Goal: Information Seeking & Learning: Learn about a topic

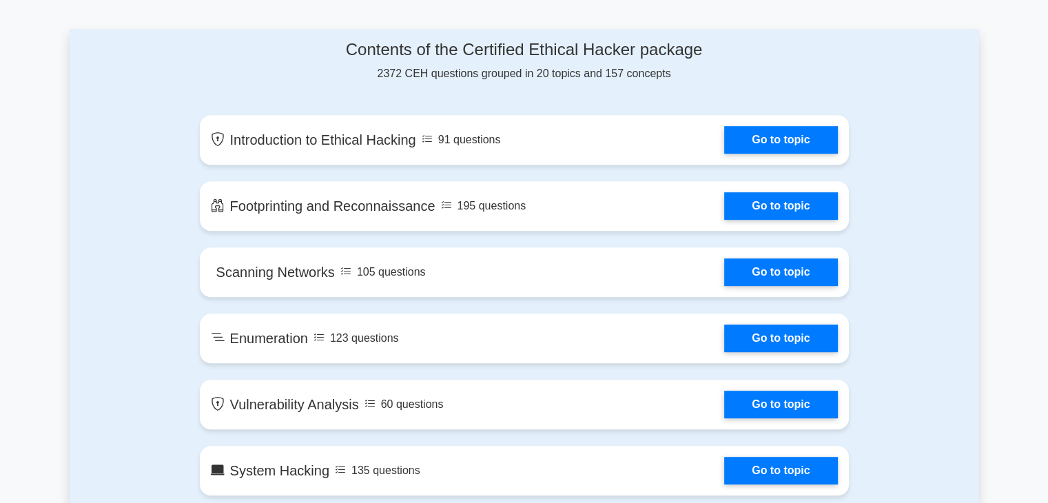
scroll to position [701, 0]
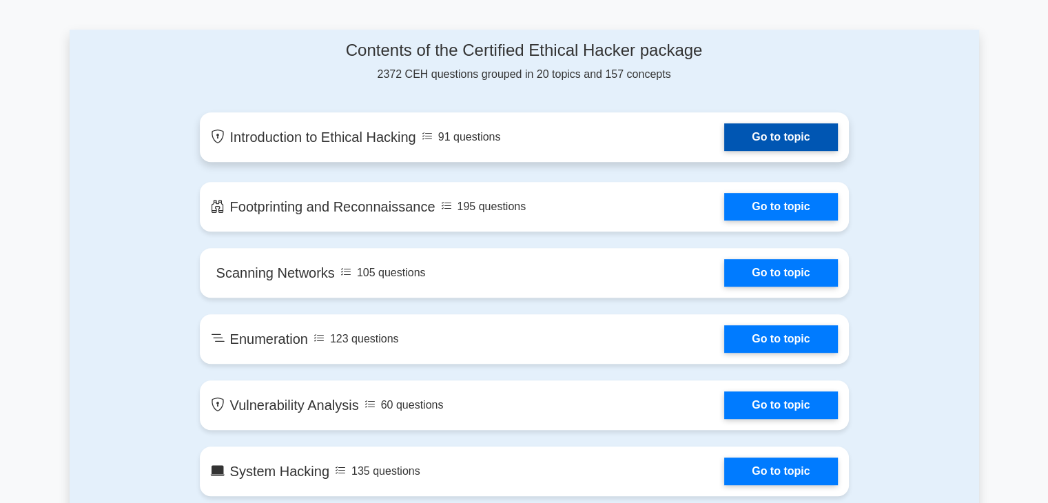
click at [788, 134] on link "Go to topic" at bounding box center [780, 137] width 113 height 28
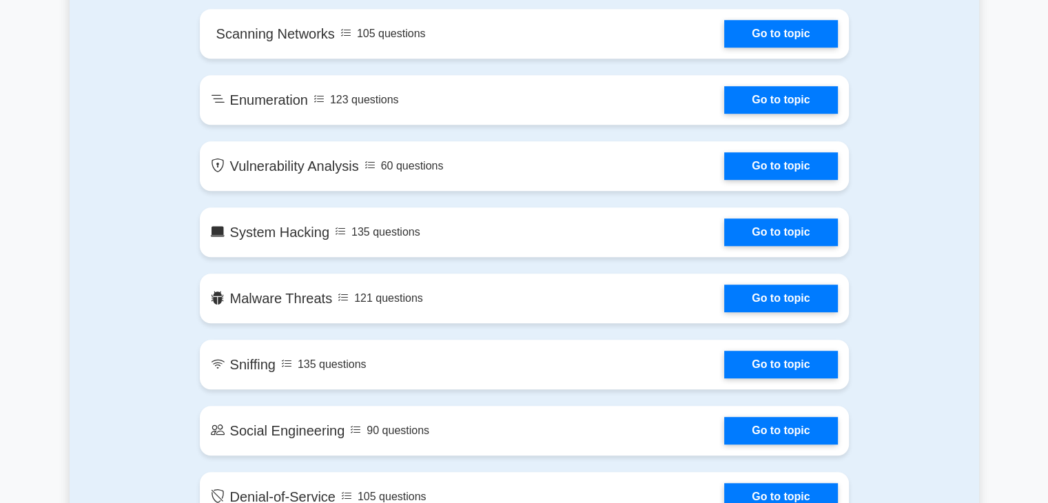
scroll to position [939, 0]
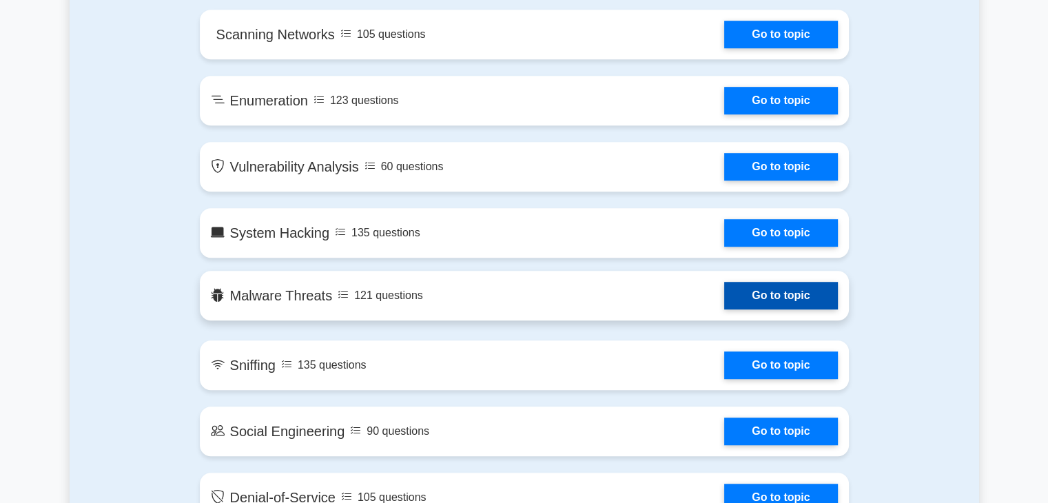
click at [792, 300] on link "Go to topic" at bounding box center [780, 296] width 113 height 28
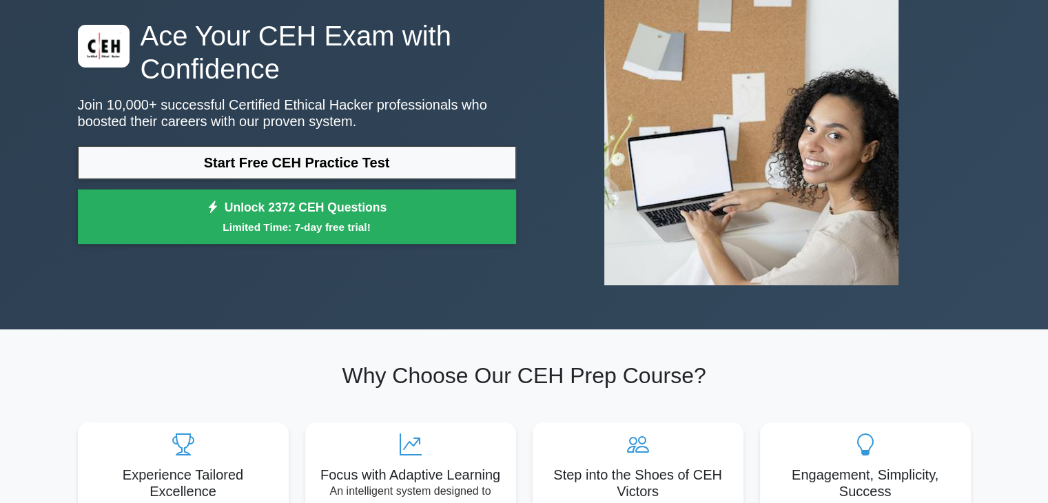
scroll to position [74, 0]
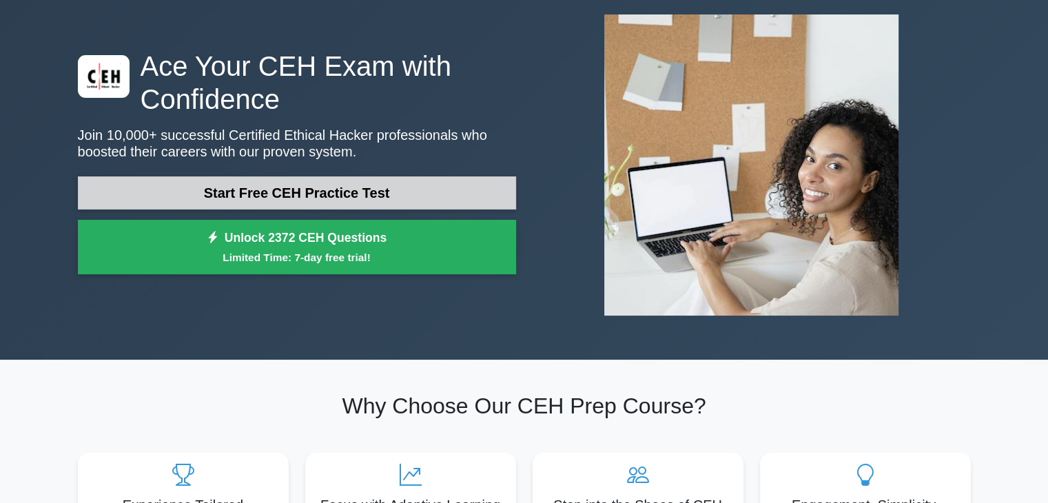
click at [288, 196] on link "Start Free CEH Practice Test" at bounding box center [297, 192] width 438 height 33
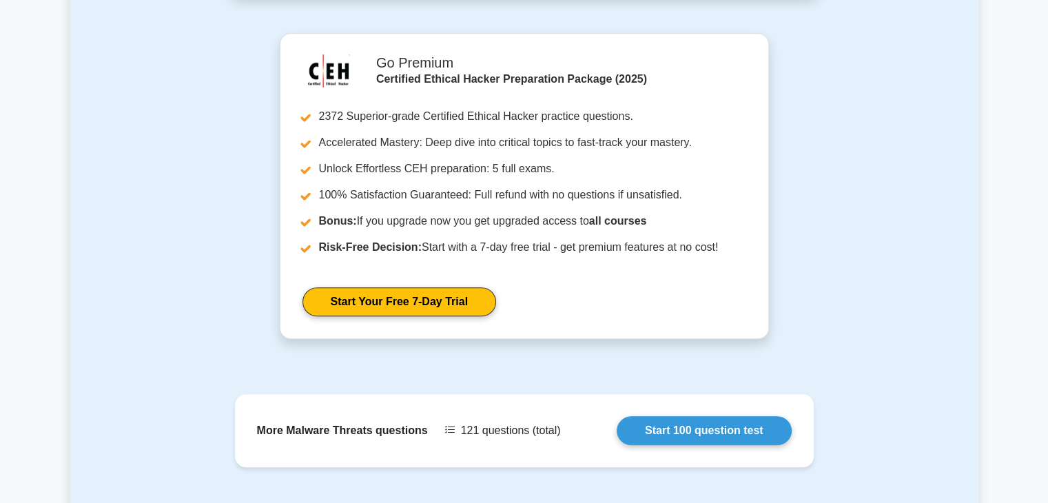
scroll to position [783, 0]
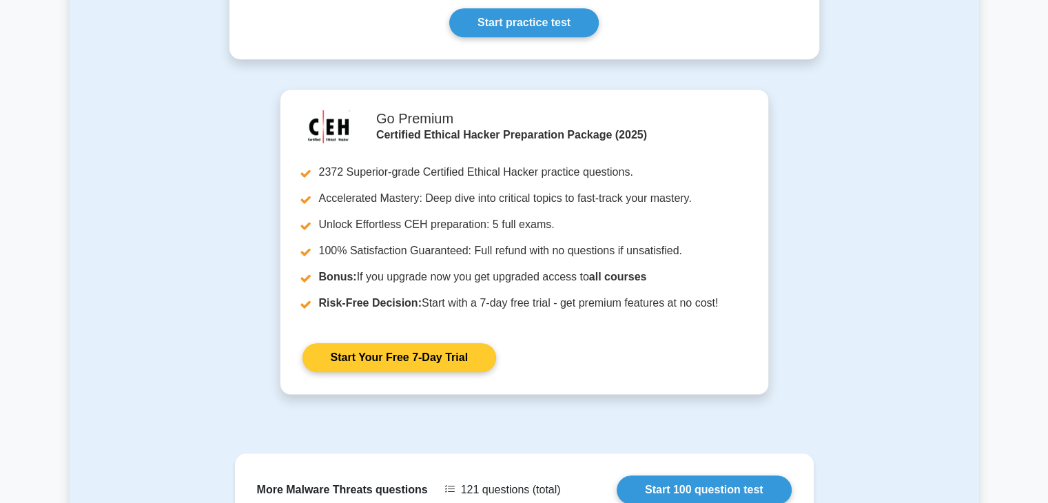
click at [427, 354] on link "Start Your Free 7-Day Trial" at bounding box center [400, 357] width 194 height 29
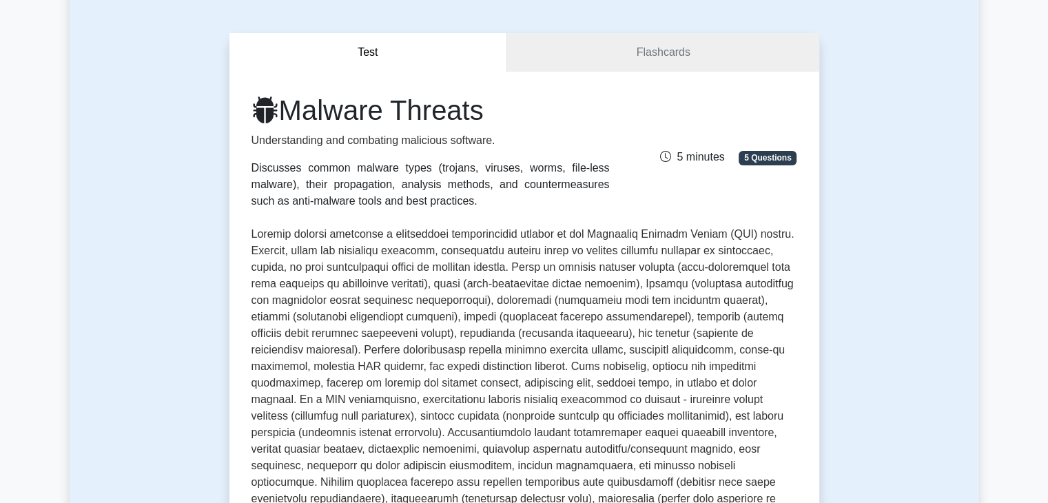
scroll to position [0, 0]
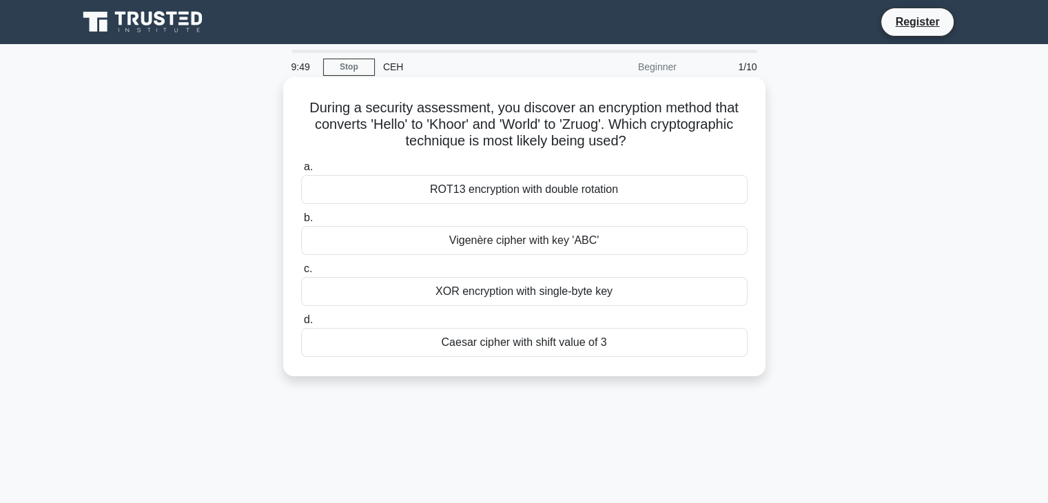
click at [390, 191] on div "ROT13 encryption with double rotation" at bounding box center [524, 189] width 447 height 29
click at [301, 172] on input "a. ROT13 encryption with double rotation" at bounding box center [301, 167] width 0 height 9
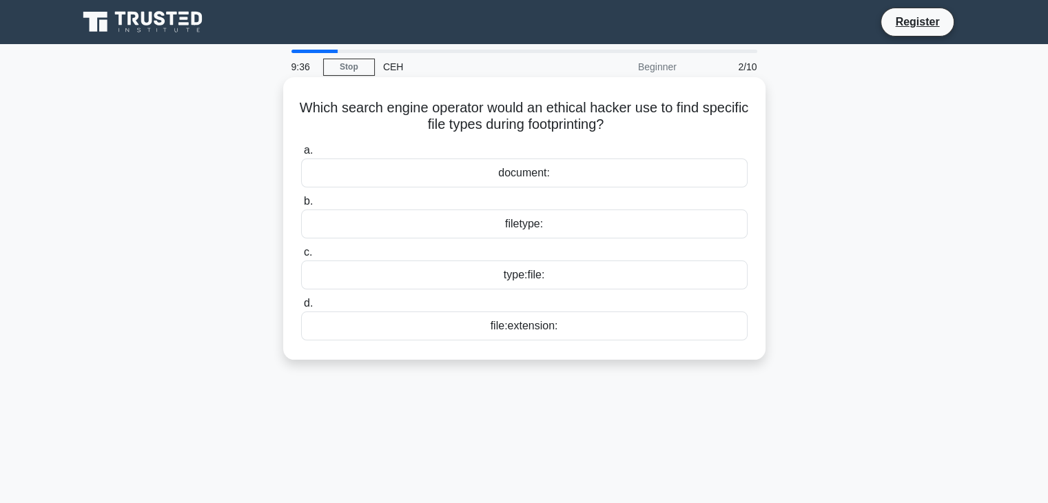
click at [409, 277] on div "type:file:" at bounding box center [524, 274] width 447 height 29
click at [301, 257] on input "c. type:file:" at bounding box center [301, 252] width 0 height 9
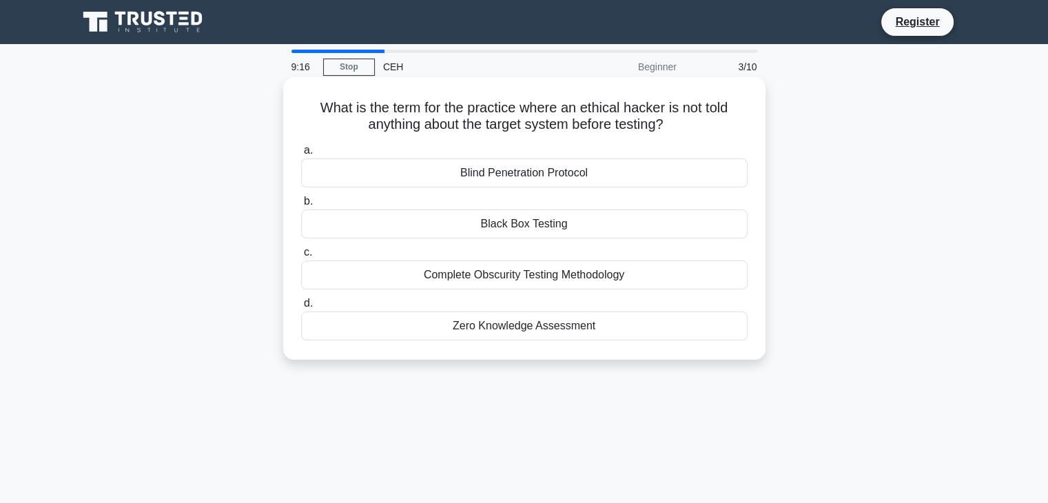
click at [456, 177] on div "Blind Penetration Protocol" at bounding box center [524, 172] width 447 height 29
click at [301, 155] on input "a. Blind Penetration Protocol" at bounding box center [301, 150] width 0 height 9
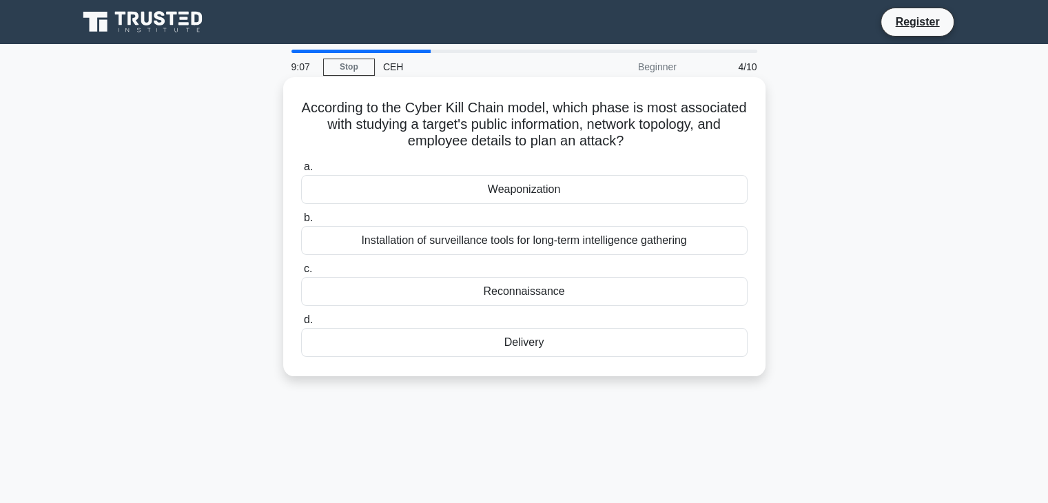
click at [482, 193] on div "Weaponization" at bounding box center [524, 189] width 447 height 29
click at [301, 172] on input "a. Weaponization" at bounding box center [301, 167] width 0 height 9
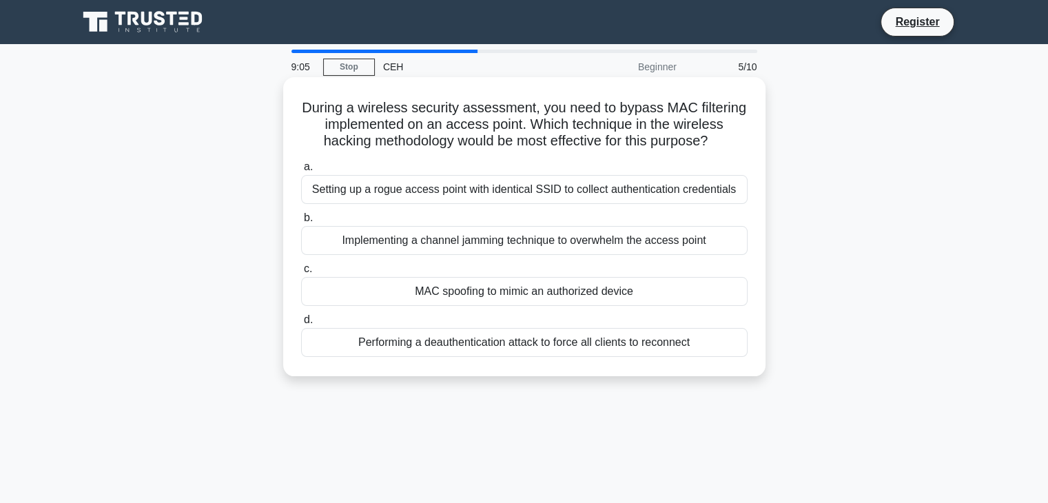
click at [479, 243] on div "Implementing a channel jamming technique to overwhelm the access point" at bounding box center [524, 240] width 447 height 29
click at [301, 223] on input "b. Implementing a channel jamming technique to overwhelm the access point" at bounding box center [301, 218] width 0 height 9
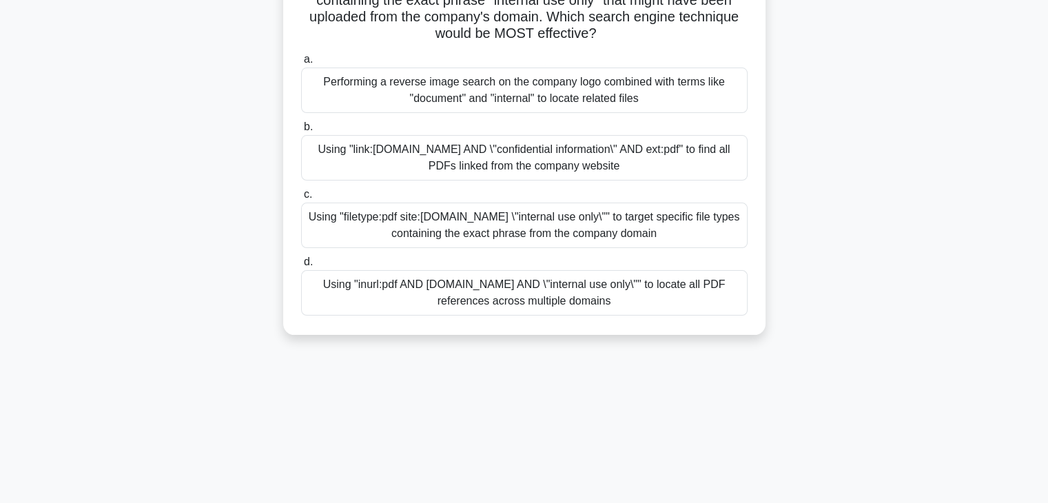
scroll to position [200, 0]
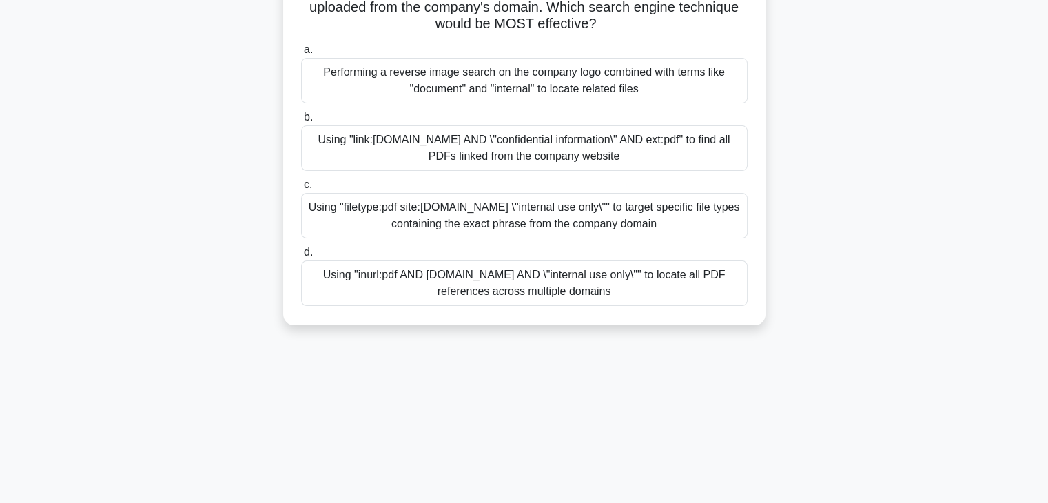
click at [434, 214] on div "Using "filetype:pdf site:company.com \"internal use only\"" to target specific …" at bounding box center [524, 215] width 447 height 45
click at [301, 190] on input "c. Using "filetype:pdf site:company.com \"internal use only\"" to target specif…" at bounding box center [301, 185] width 0 height 9
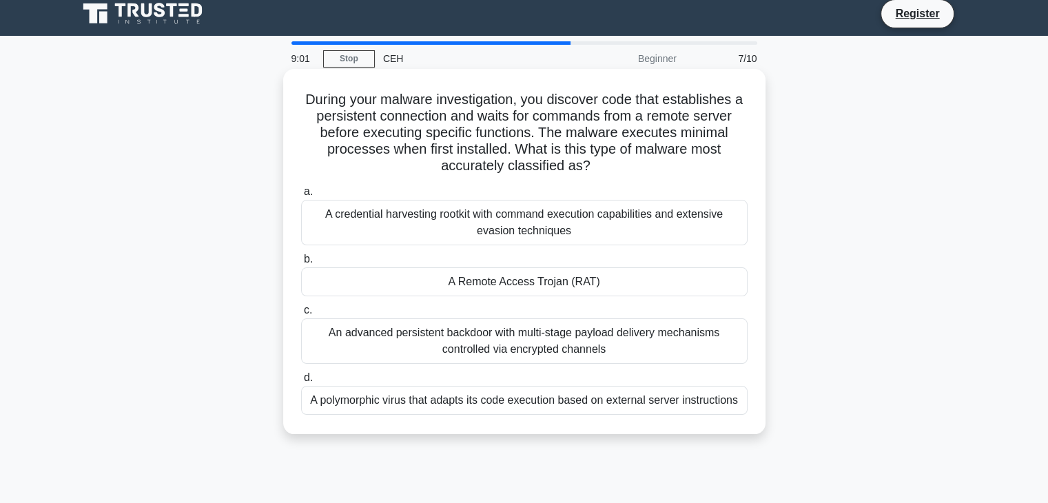
scroll to position [0, 0]
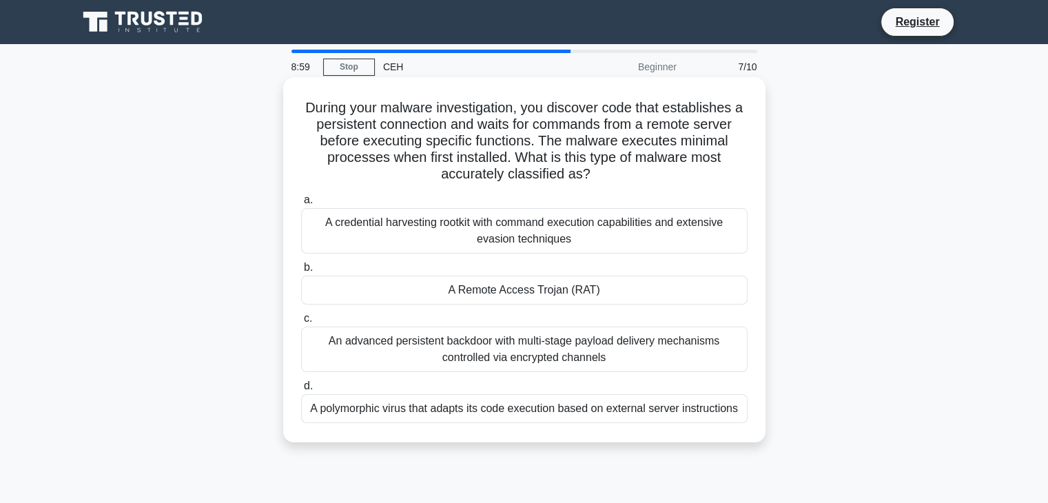
click at [426, 283] on div "A Remote Access Trojan (RAT)" at bounding box center [524, 290] width 447 height 29
click at [301, 272] on input "b. A Remote Access Trojan (RAT)" at bounding box center [301, 267] width 0 height 9
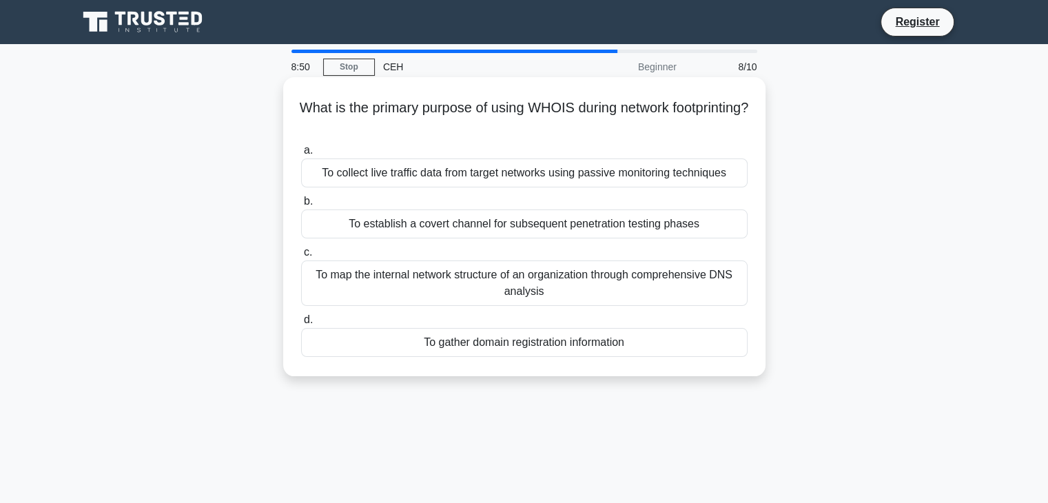
click at [439, 284] on div "To map the internal network structure of an organization through comprehensive …" at bounding box center [524, 282] width 447 height 45
click at [301, 257] on input "c. To map the internal network structure of an organization through comprehensi…" at bounding box center [301, 252] width 0 height 9
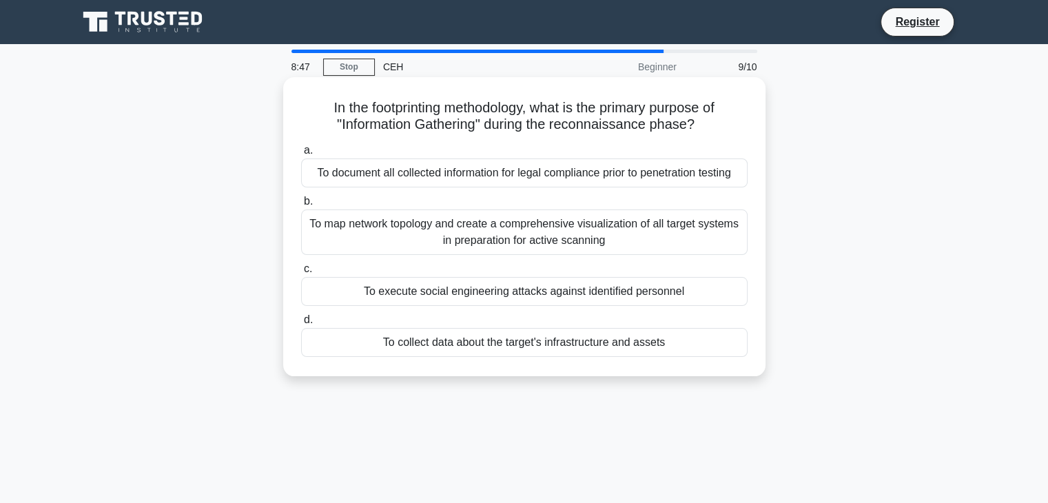
click at [396, 182] on div "To document all collected information for legal compliance prior to penetration…" at bounding box center [524, 172] width 447 height 29
click at [301, 155] on input "a. To document all collected information for legal compliance prior to penetrat…" at bounding box center [301, 150] width 0 height 9
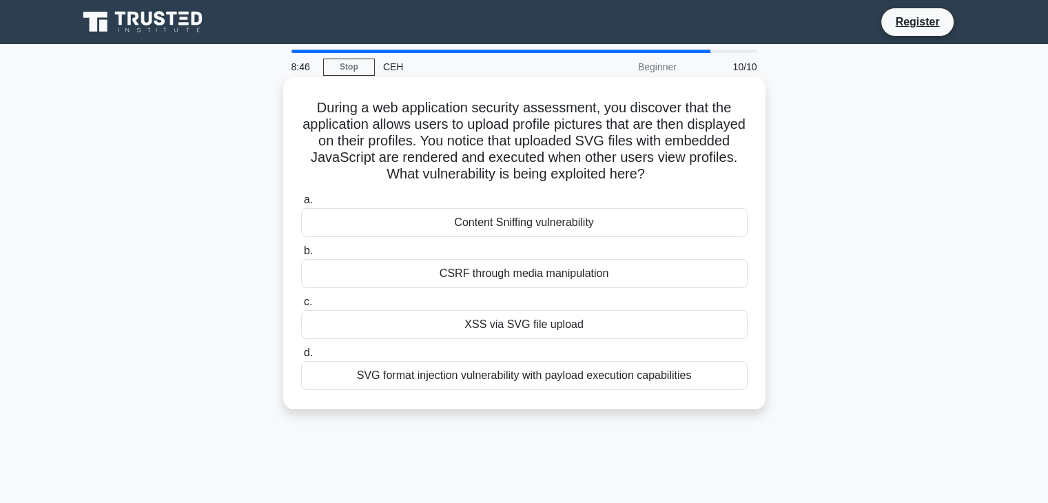
click at [395, 274] on div "CSRF through media manipulation" at bounding box center [524, 273] width 447 height 29
click at [301, 256] on input "b. CSRF through media manipulation" at bounding box center [301, 251] width 0 height 9
